Goal: Find contact information: Obtain details needed to contact an individual or organization

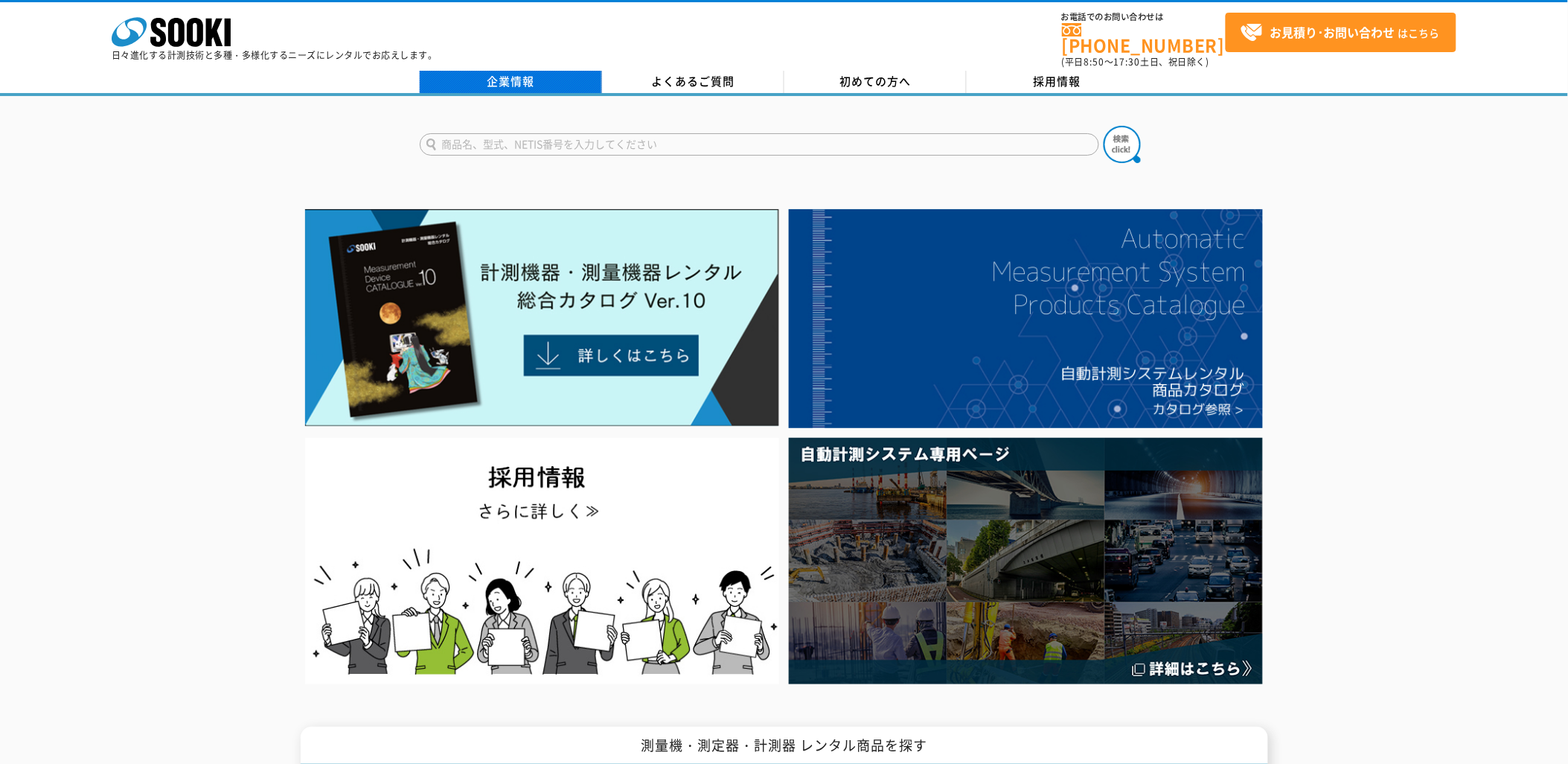
click at [578, 70] on link "企業情報" at bounding box center [511, 82] width 182 height 22
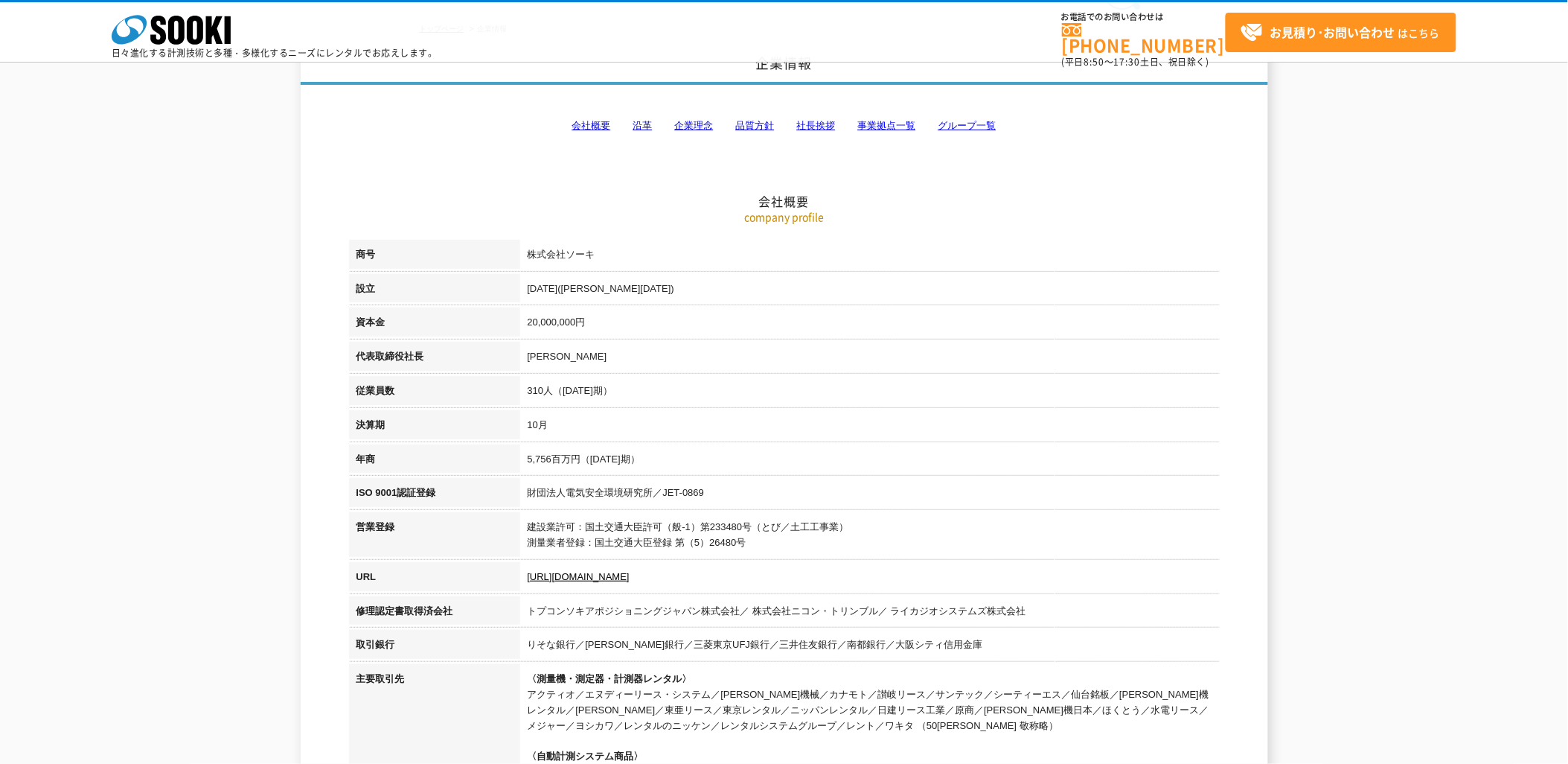
scroll to position [82, 0]
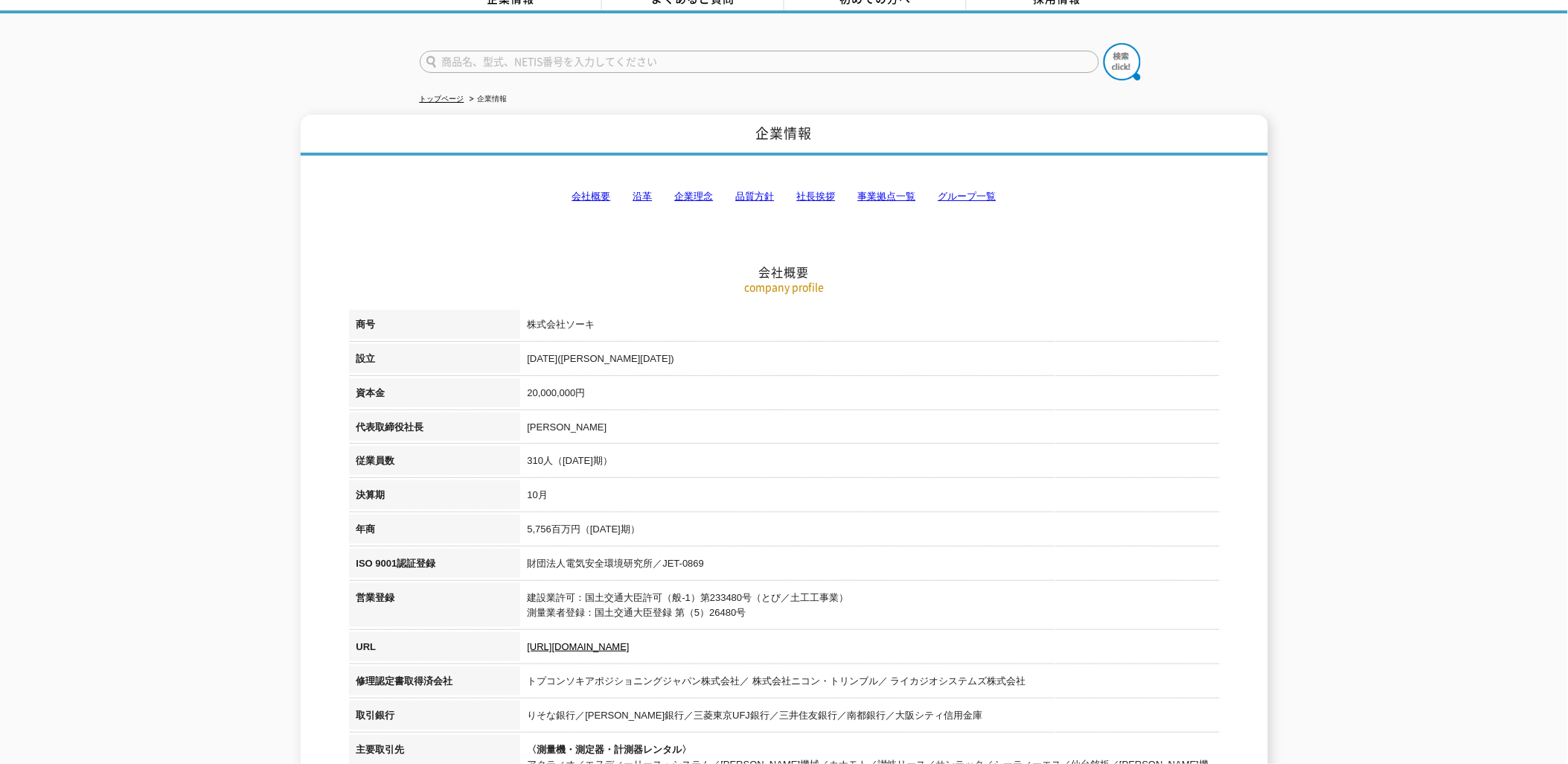
click at [872, 190] on link "事業拠点一覧" at bounding box center [887, 196] width 58 height 11
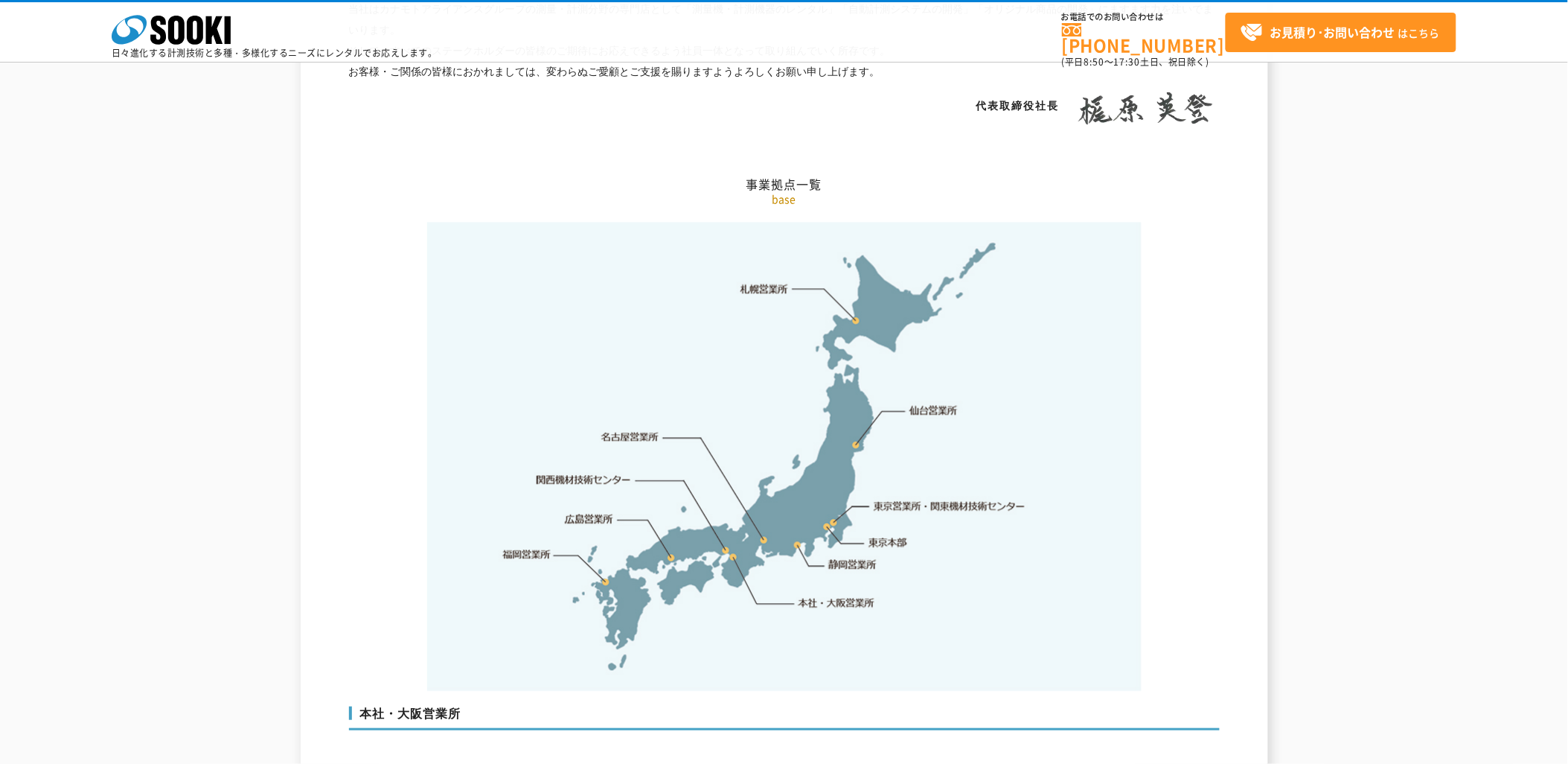
scroll to position [2988, 0]
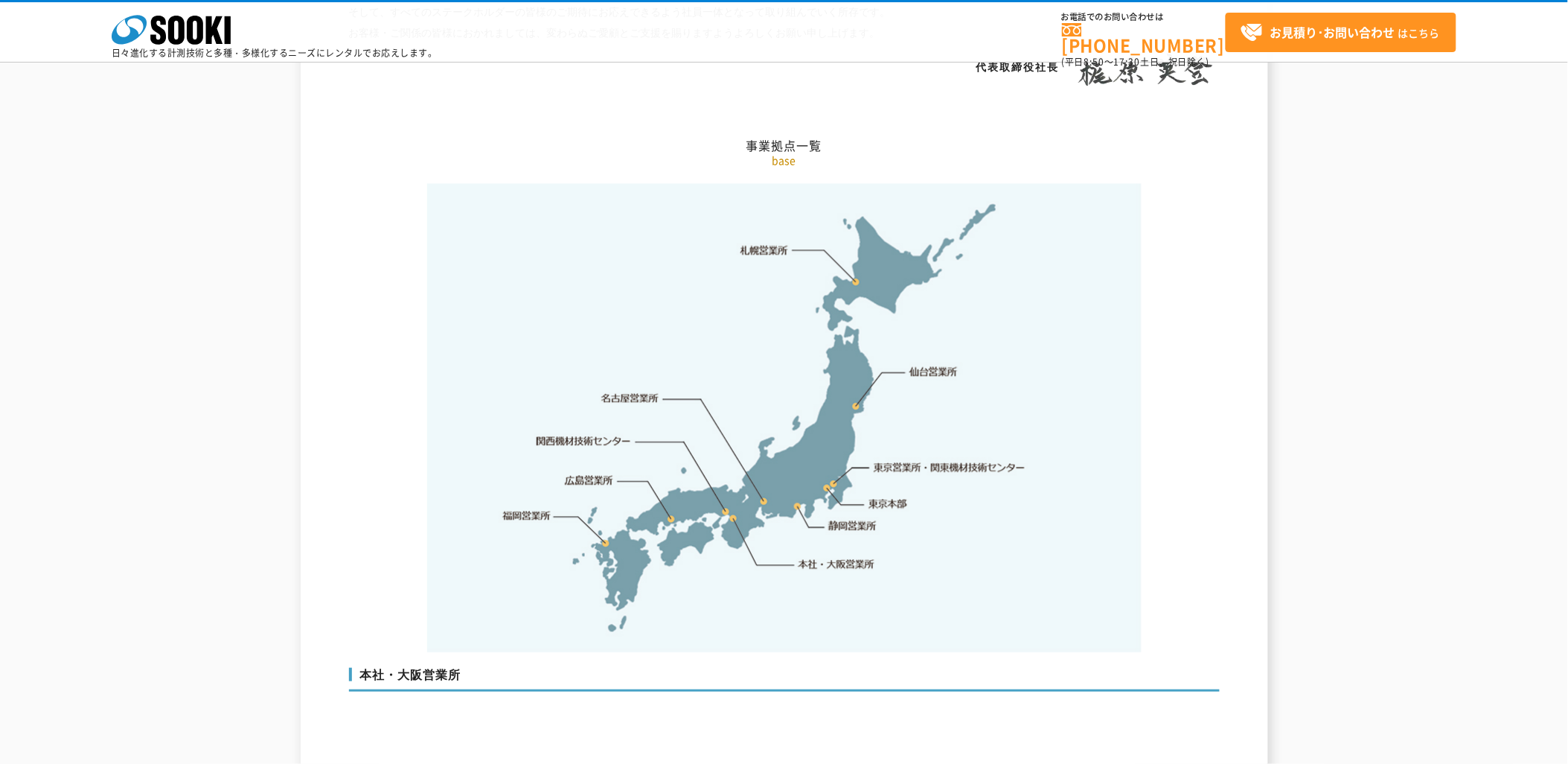
click at [596, 434] on link "関西機材技術センター" at bounding box center [584, 442] width 94 height 15
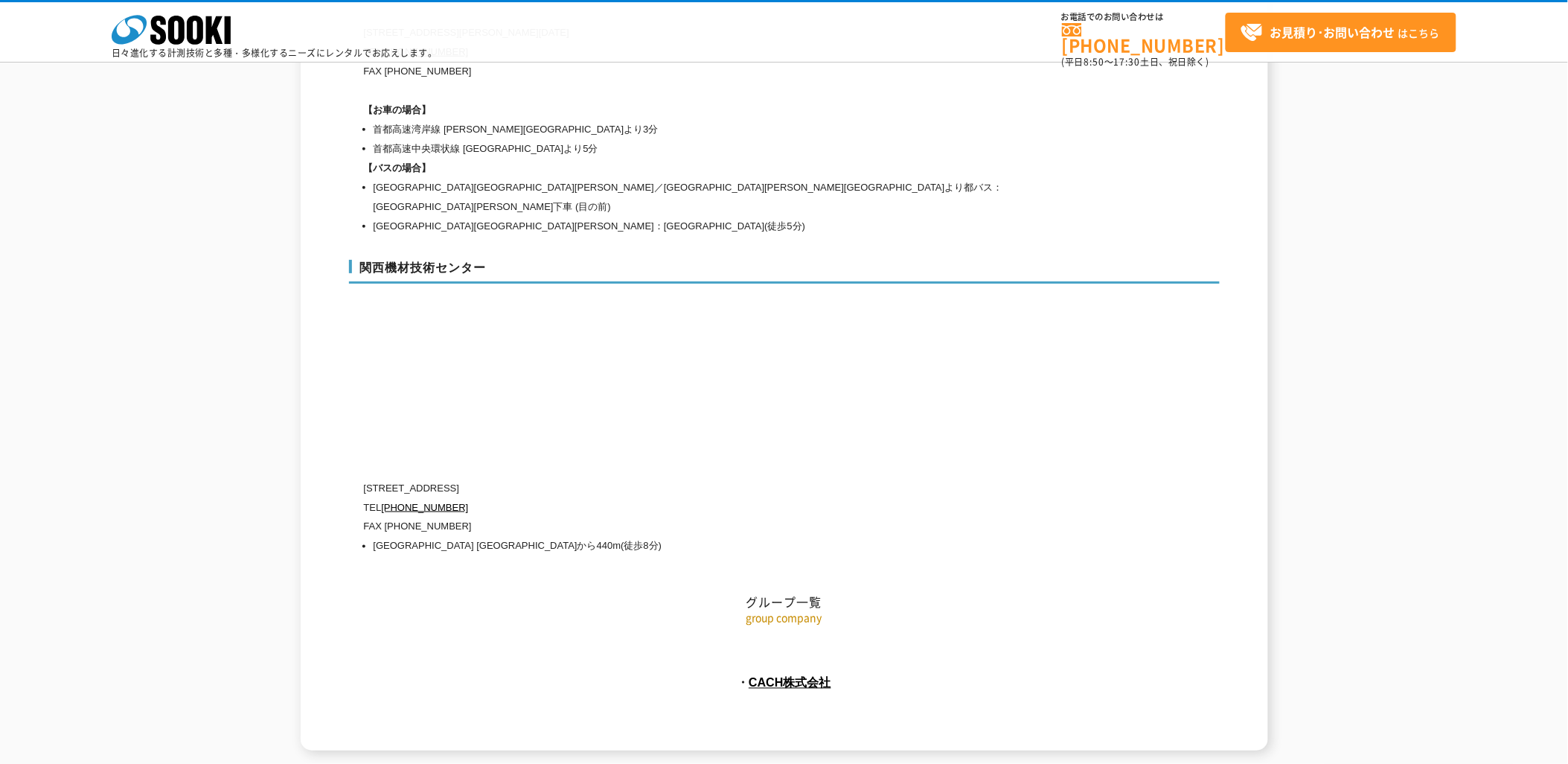
scroll to position [6594, 0]
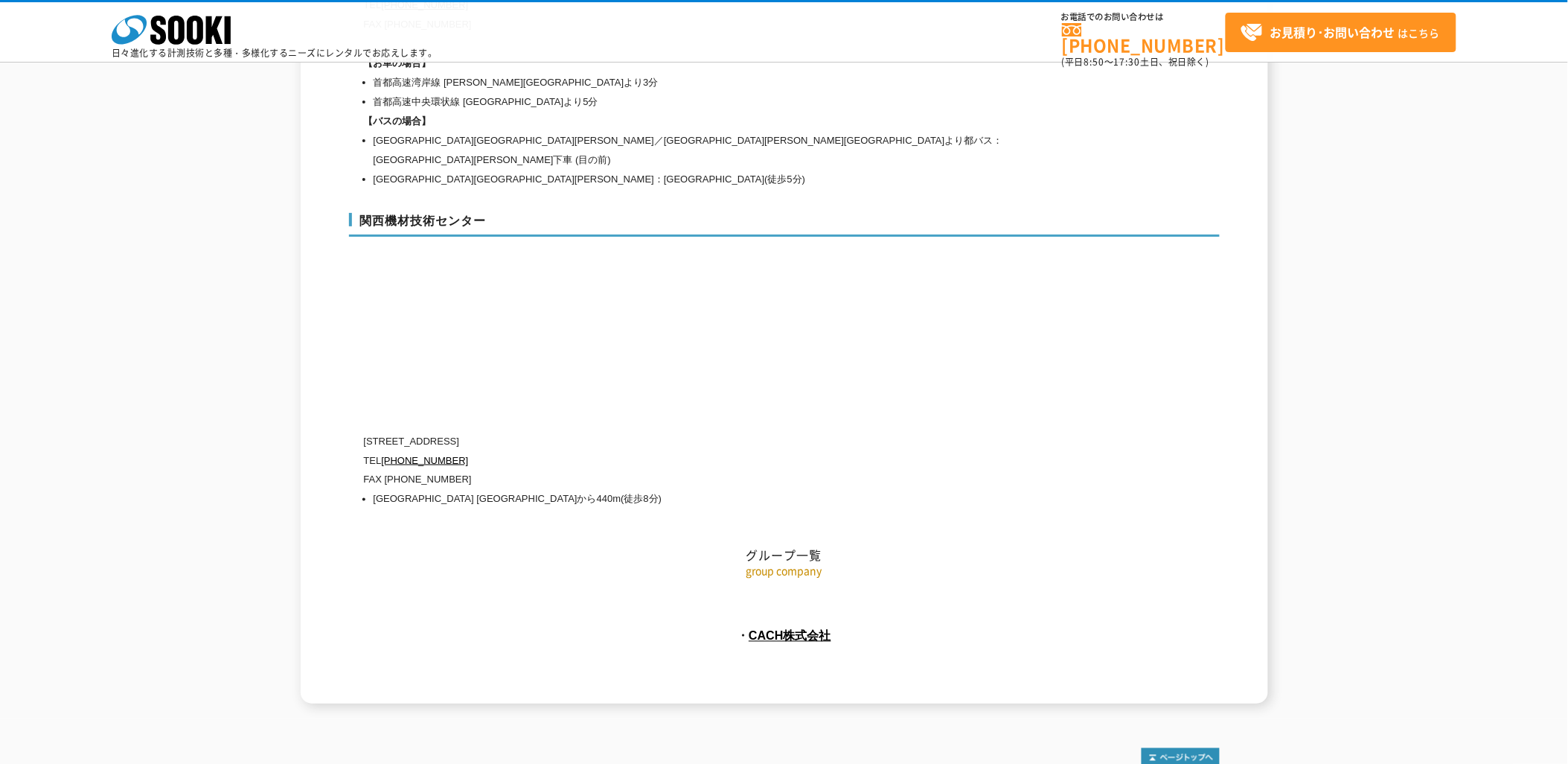
drag, startPoint x: 457, startPoint y: 365, endPoint x: 481, endPoint y: 363, distance: 24.1
click at [481, 432] on p "[STREET_ADDRESS]" at bounding box center [720, 442] width 714 height 19
copy p "[GEOGRAPHIC_DATA]"
drag, startPoint x: 473, startPoint y: 389, endPoint x: 385, endPoint y: 389, distance: 88.0
click at [385, 451] on p "TEL 0120-856-990" at bounding box center [720, 461] width 714 height 19
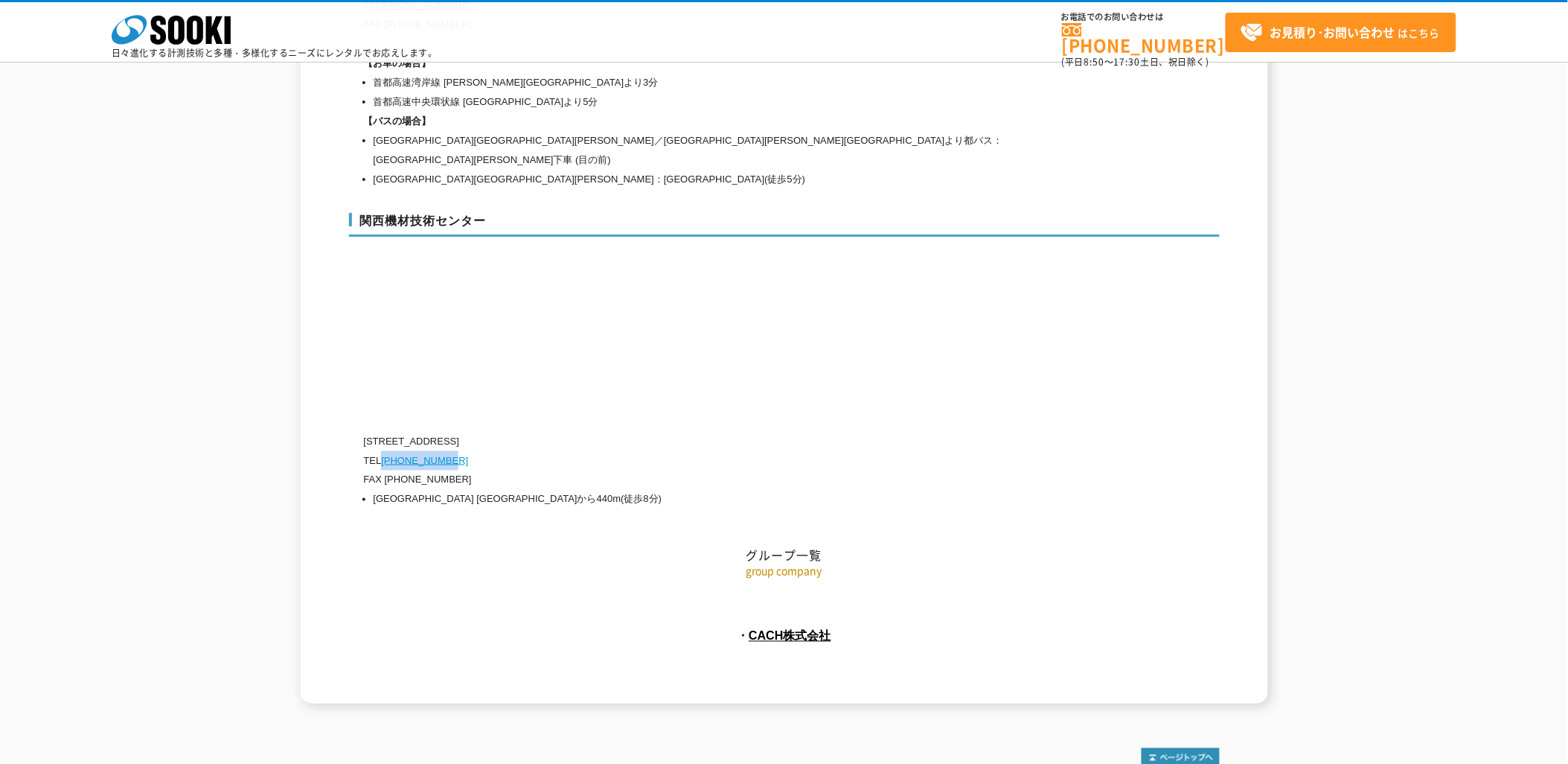
copy link "[PHONE_NUMBER]"
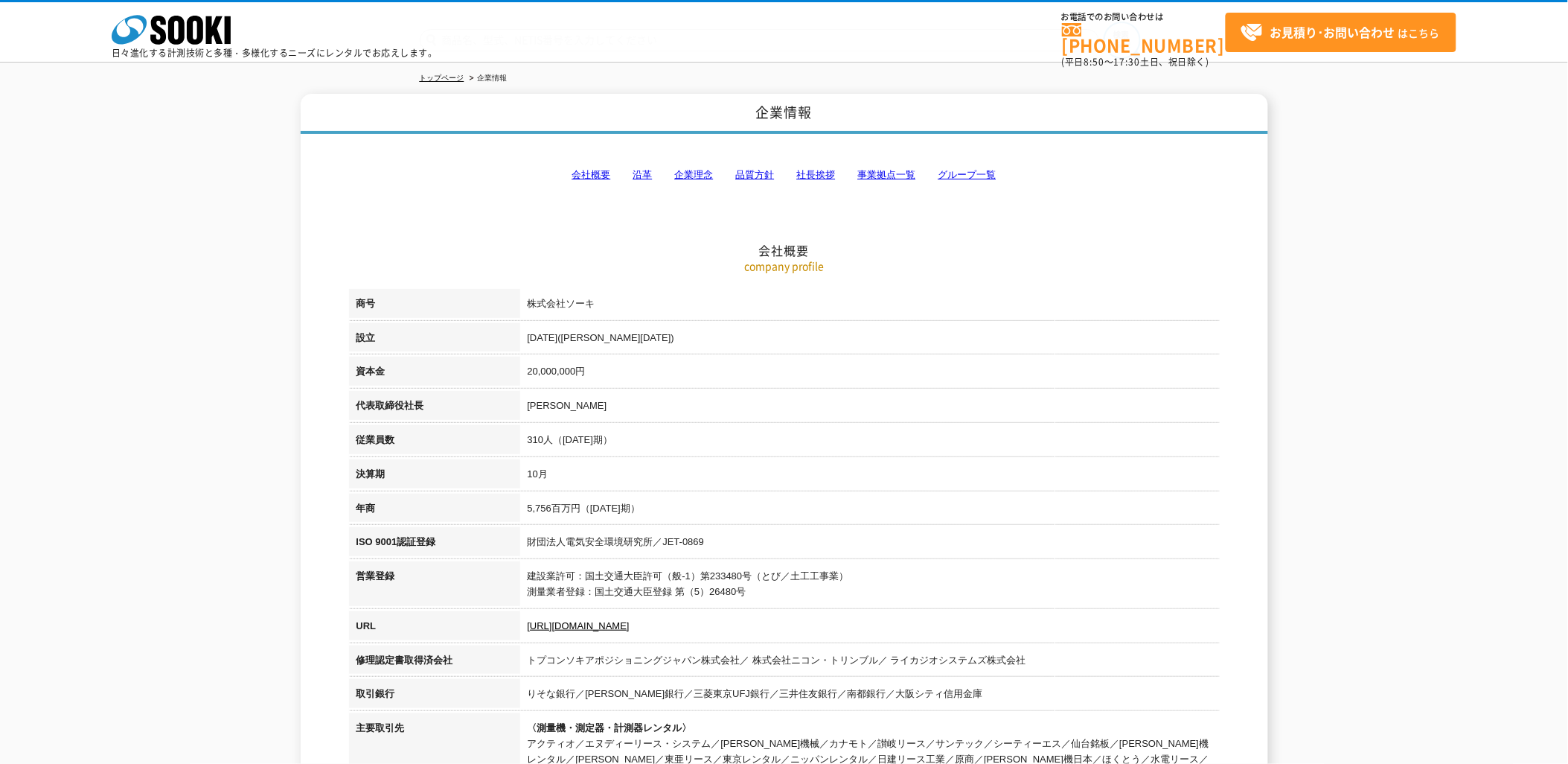
scroll to position [0, 0]
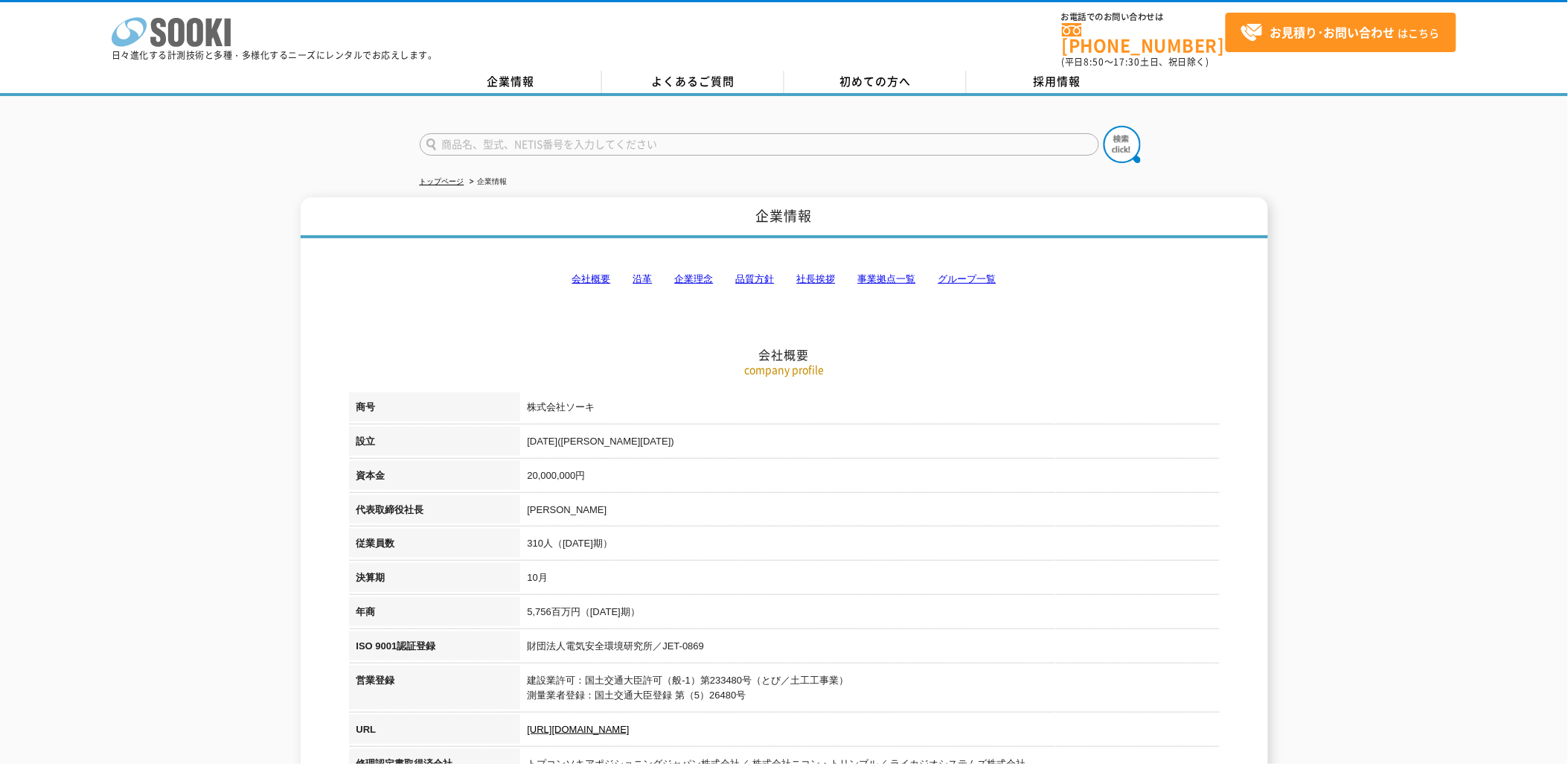
click at [226, 41] on rect at bounding box center [227, 32] width 6 height 27
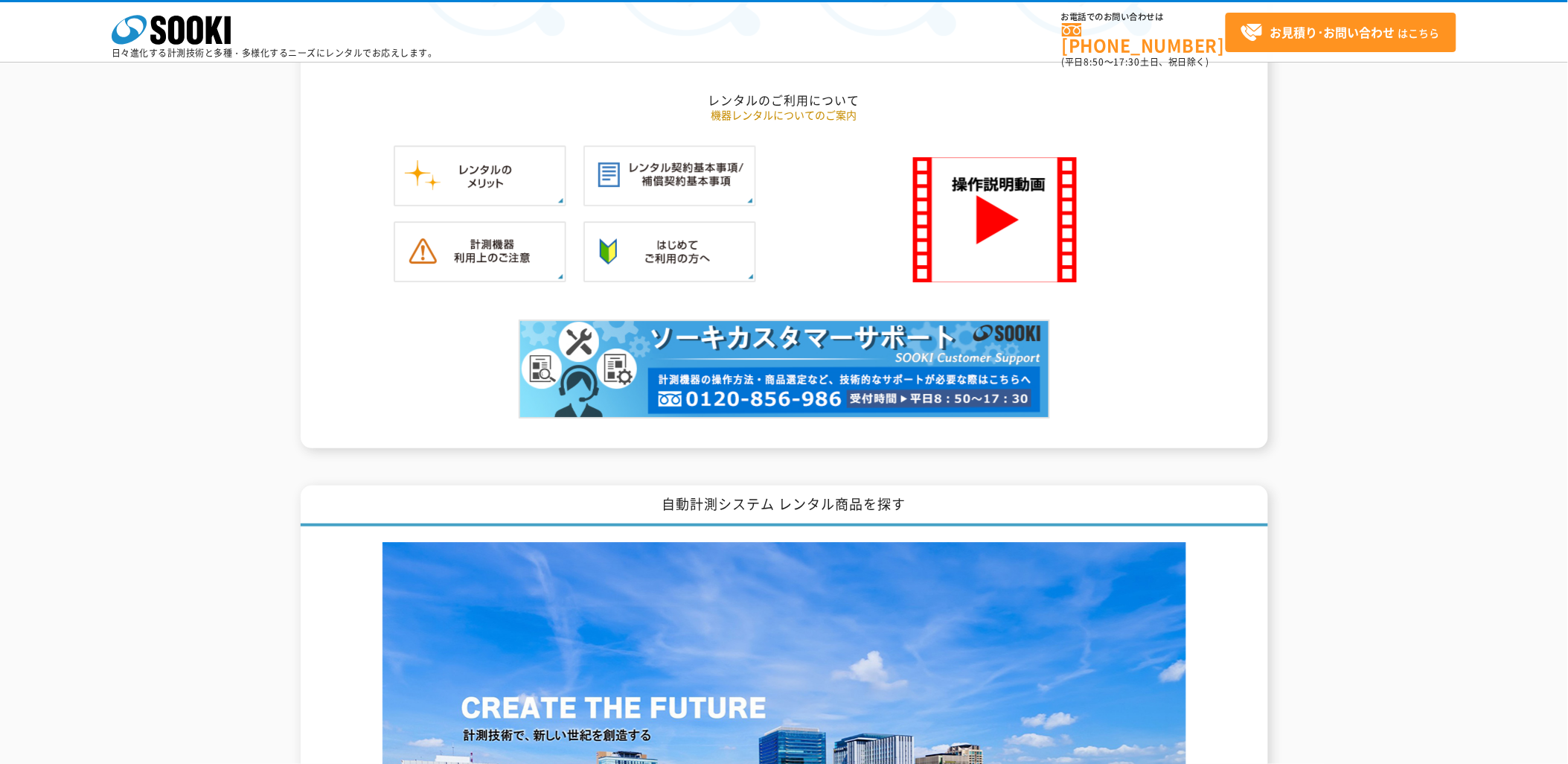
scroll to position [1820, 0]
